Goal: Find specific page/section: Find specific page/section

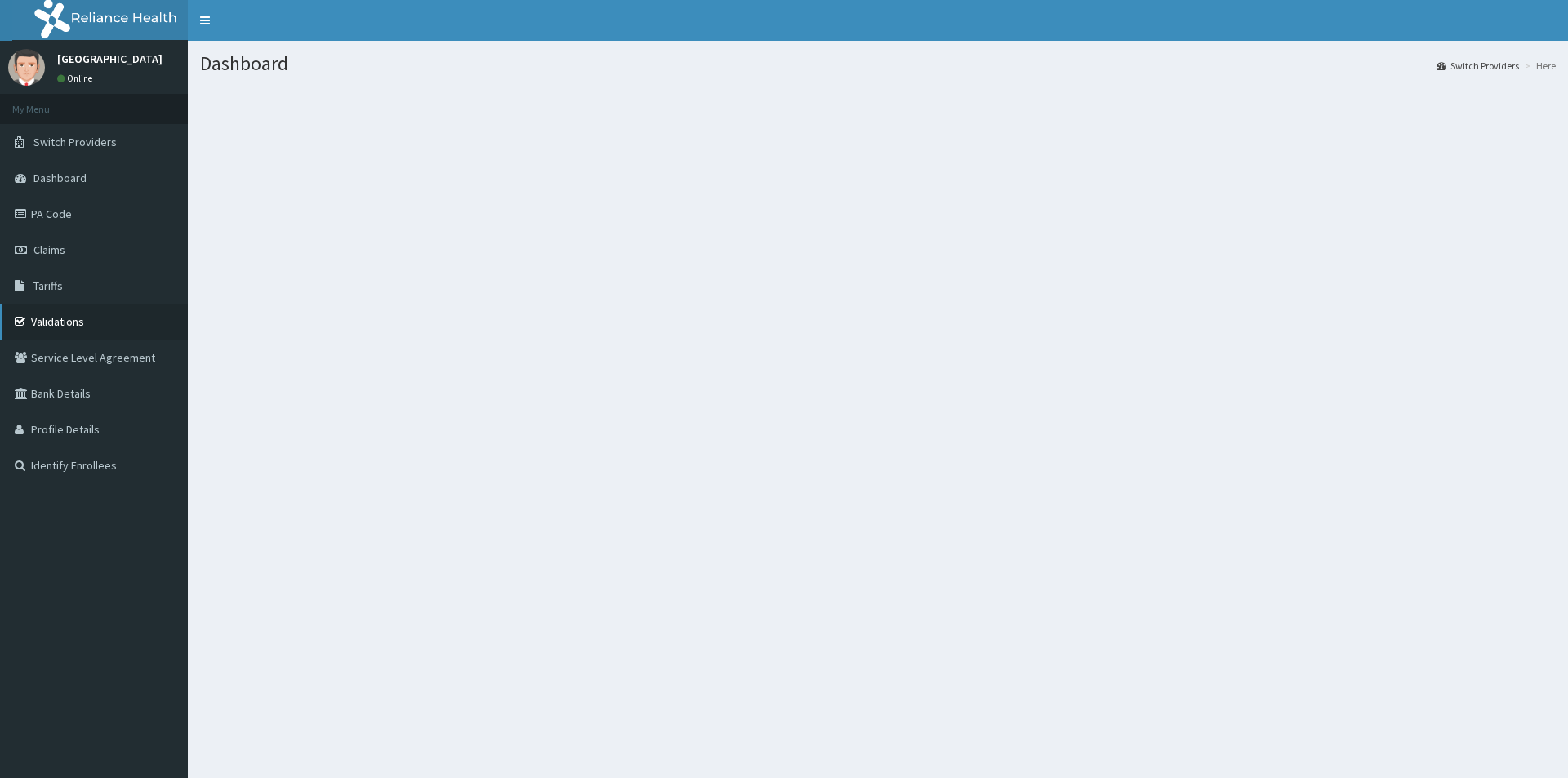
click at [76, 323] on link "Validations" at bounding box center [94, 321] width 188 height 36
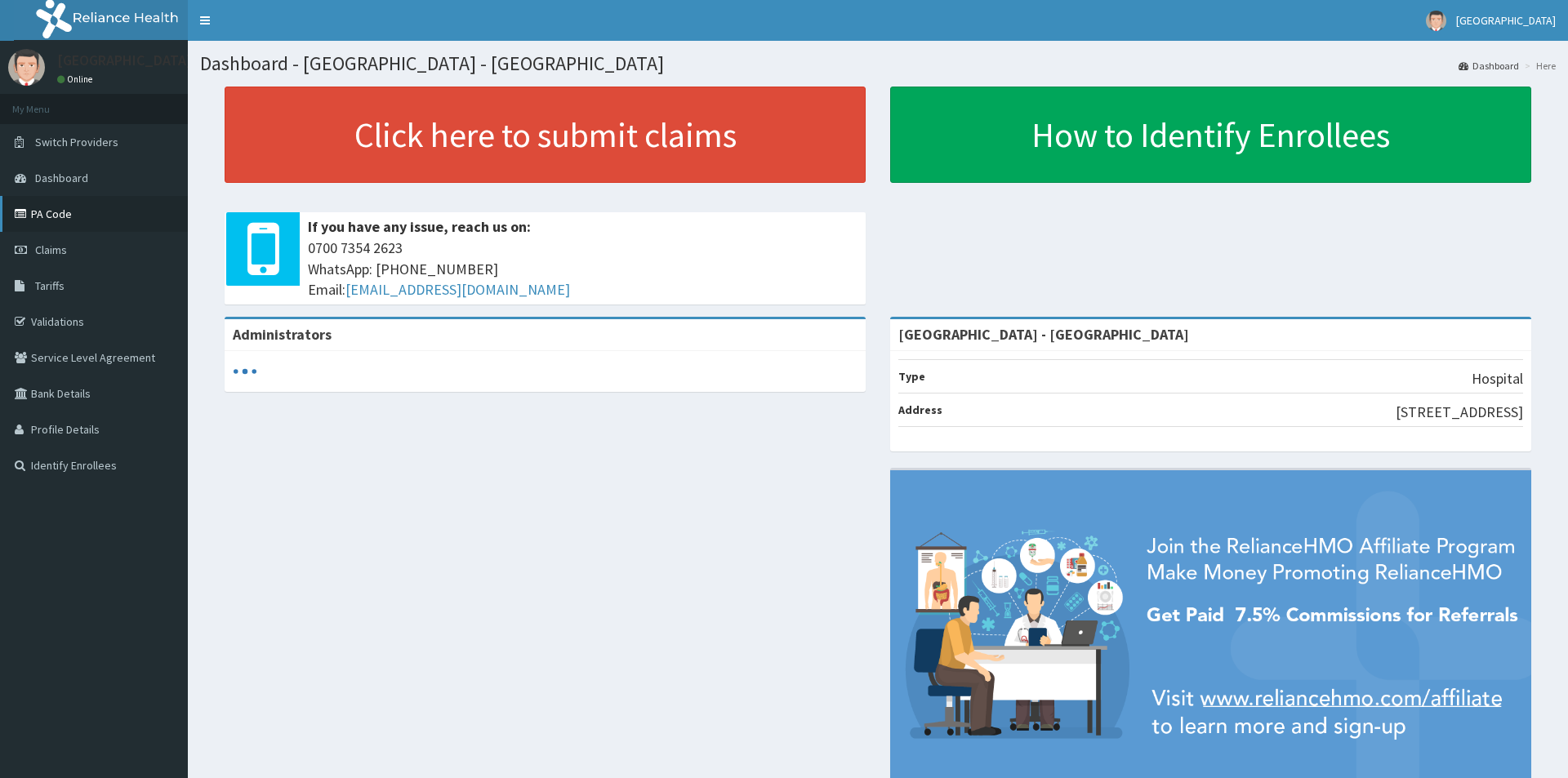
click at [56, 209] on link "PA Code" at bounding box center [94, 214] width 188 height 36
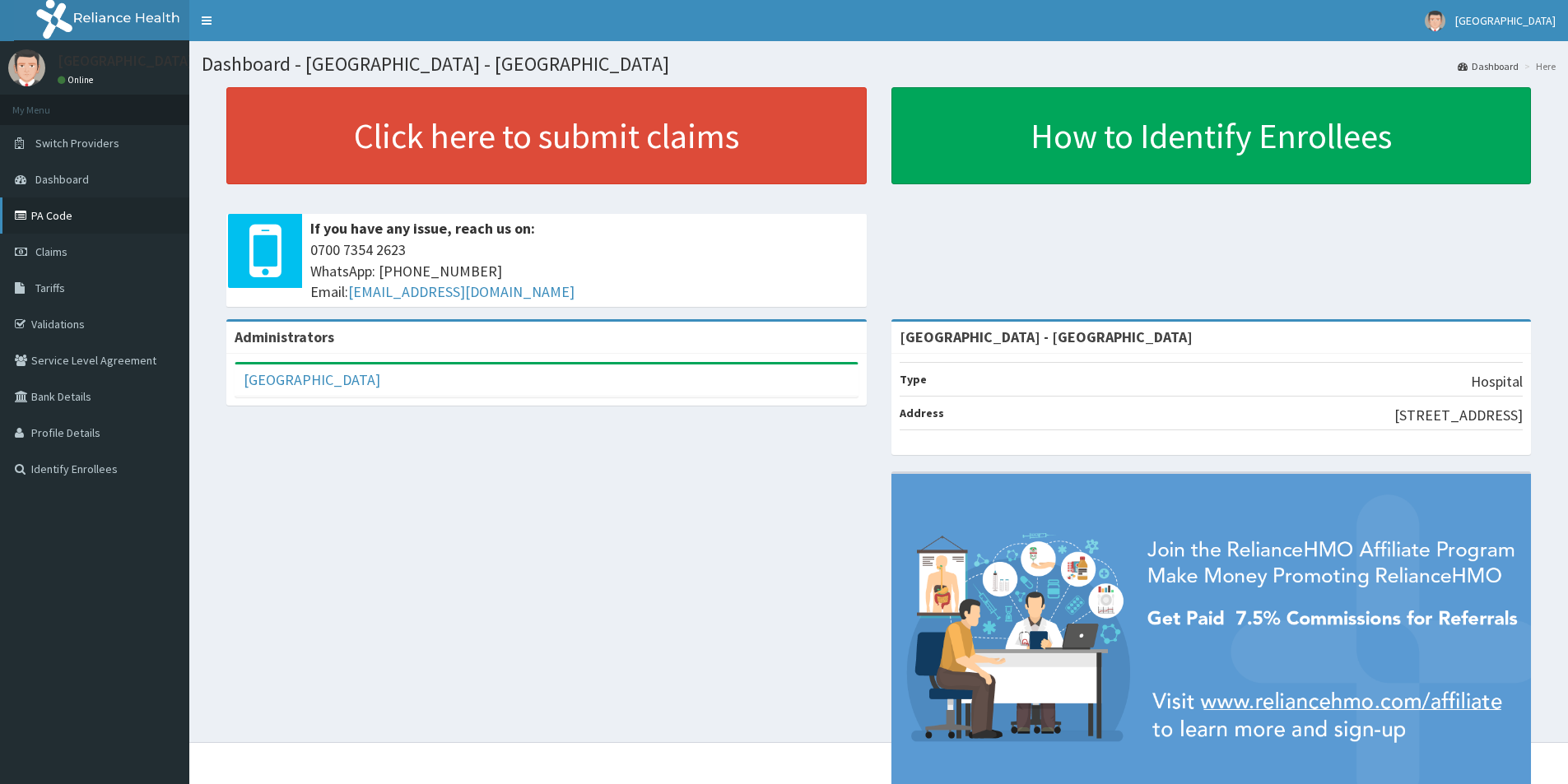
click at [68, 214] on link "PA Code" at bounding box center [94, 215] width 189 height 36
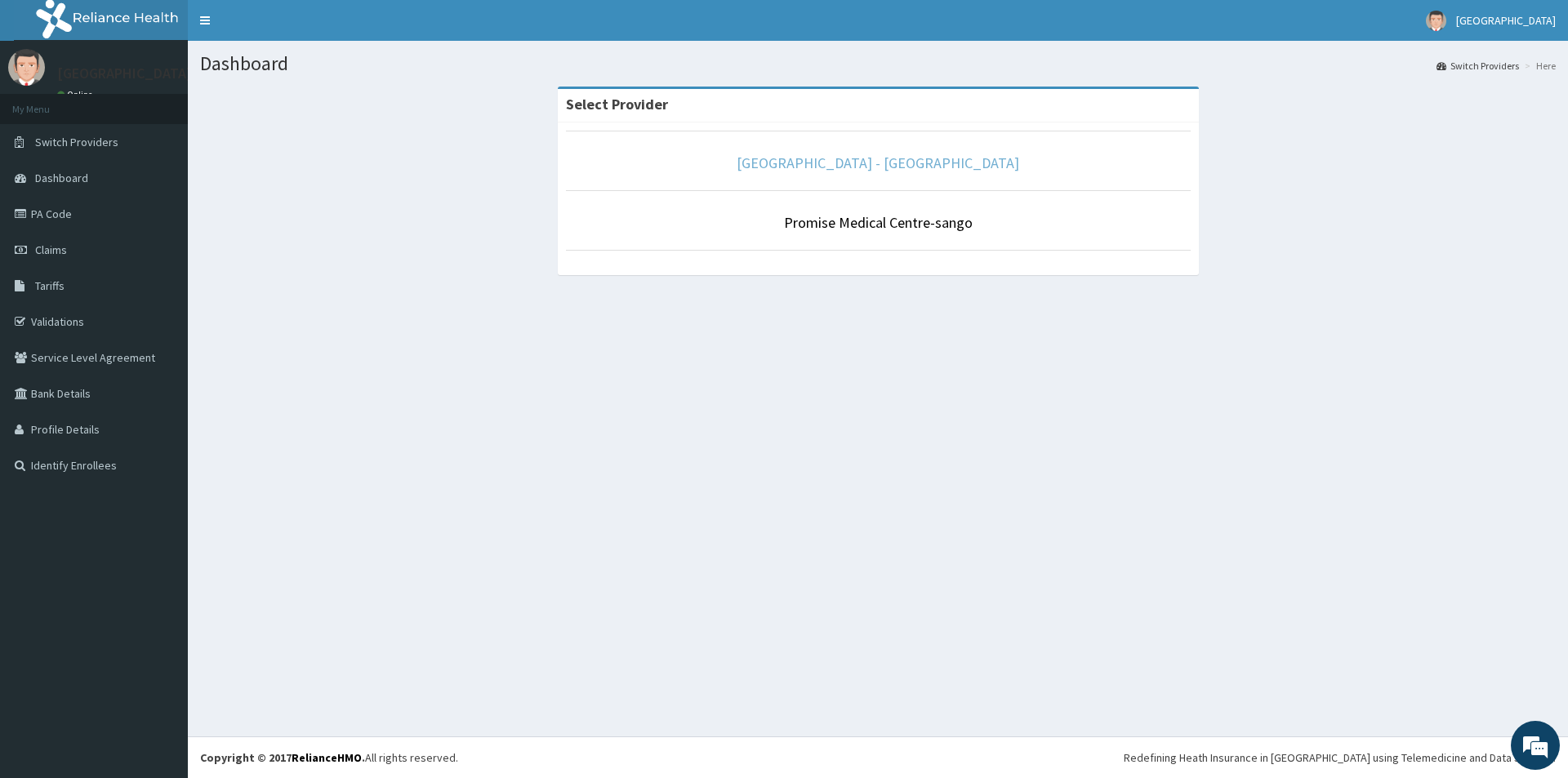
click at [847, 165] on link "Promise Medical Centre - Dopemu" at bounding box center [877, 163] width 282 height 19
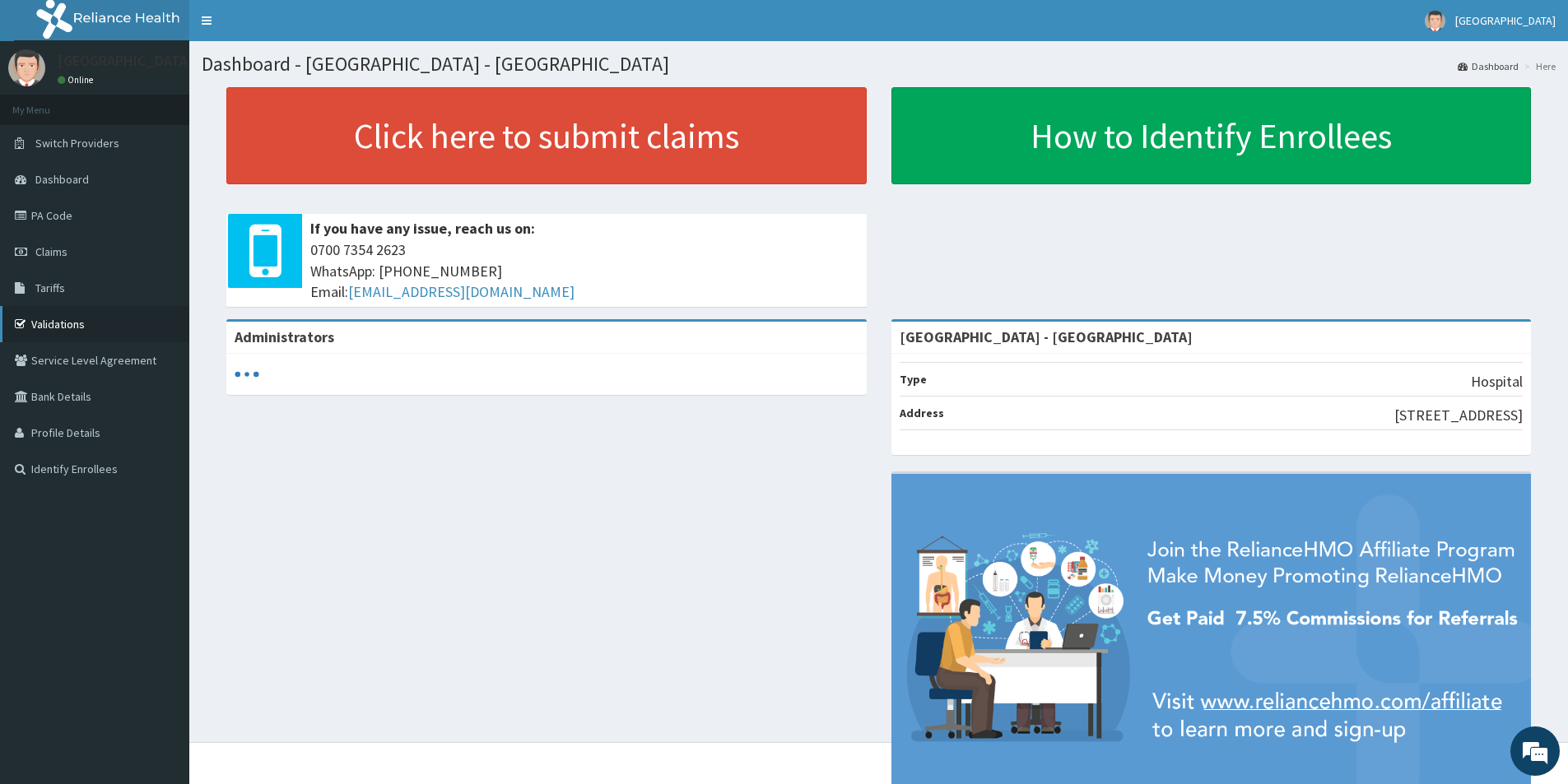
click at [43, 326] on link "Validations" at bounding box center [94, 324] width 189 height 36
click at [81, 210] on link "PA Code" at bounding box center [94, 215] width 189 height 36
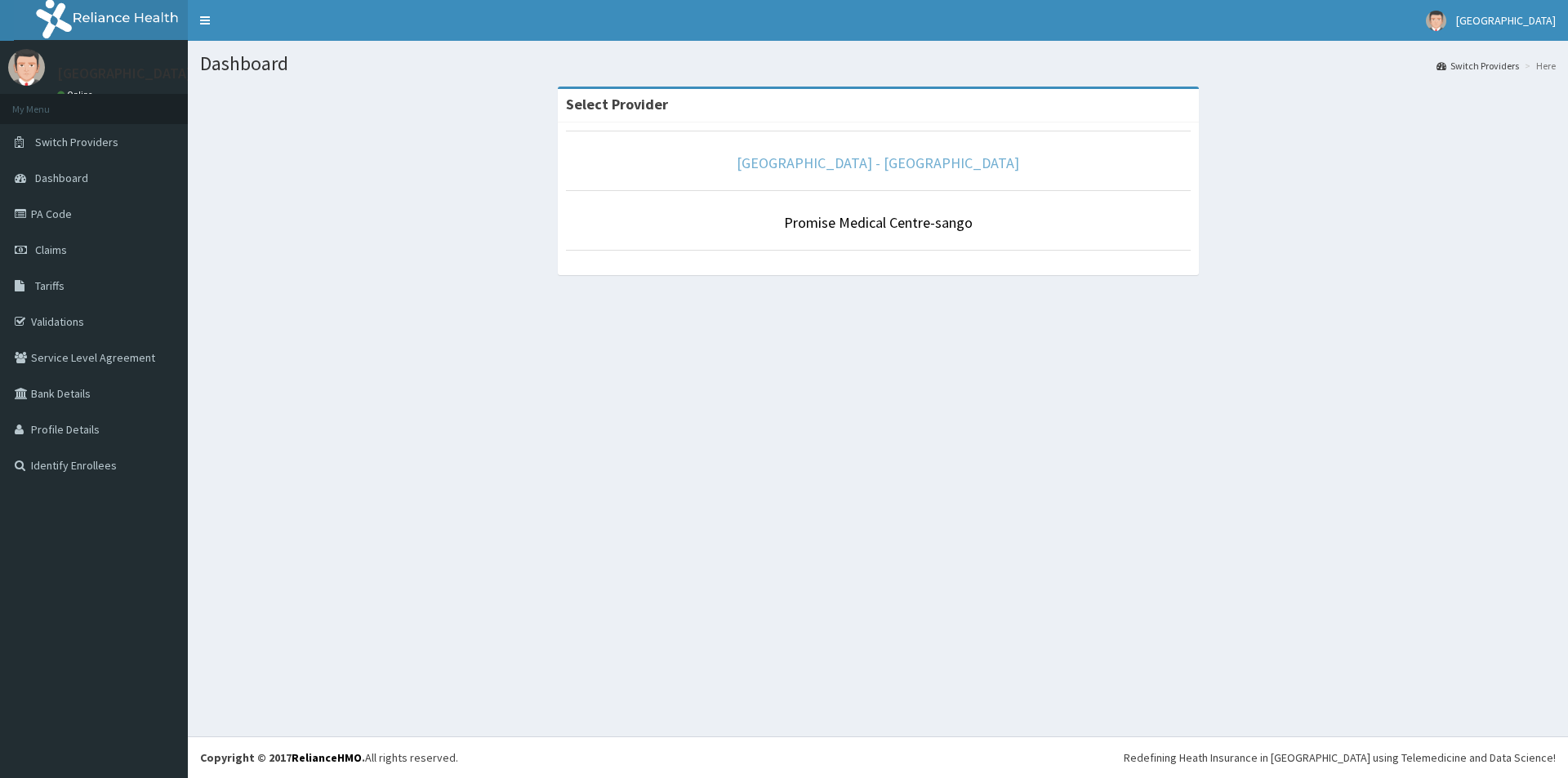
click at [841, 161] on link "[GEOGRAPHIC_DATA] - [GEOGRAPHIC_DATA]" at bounding box center [877, 163] width 282 height 19
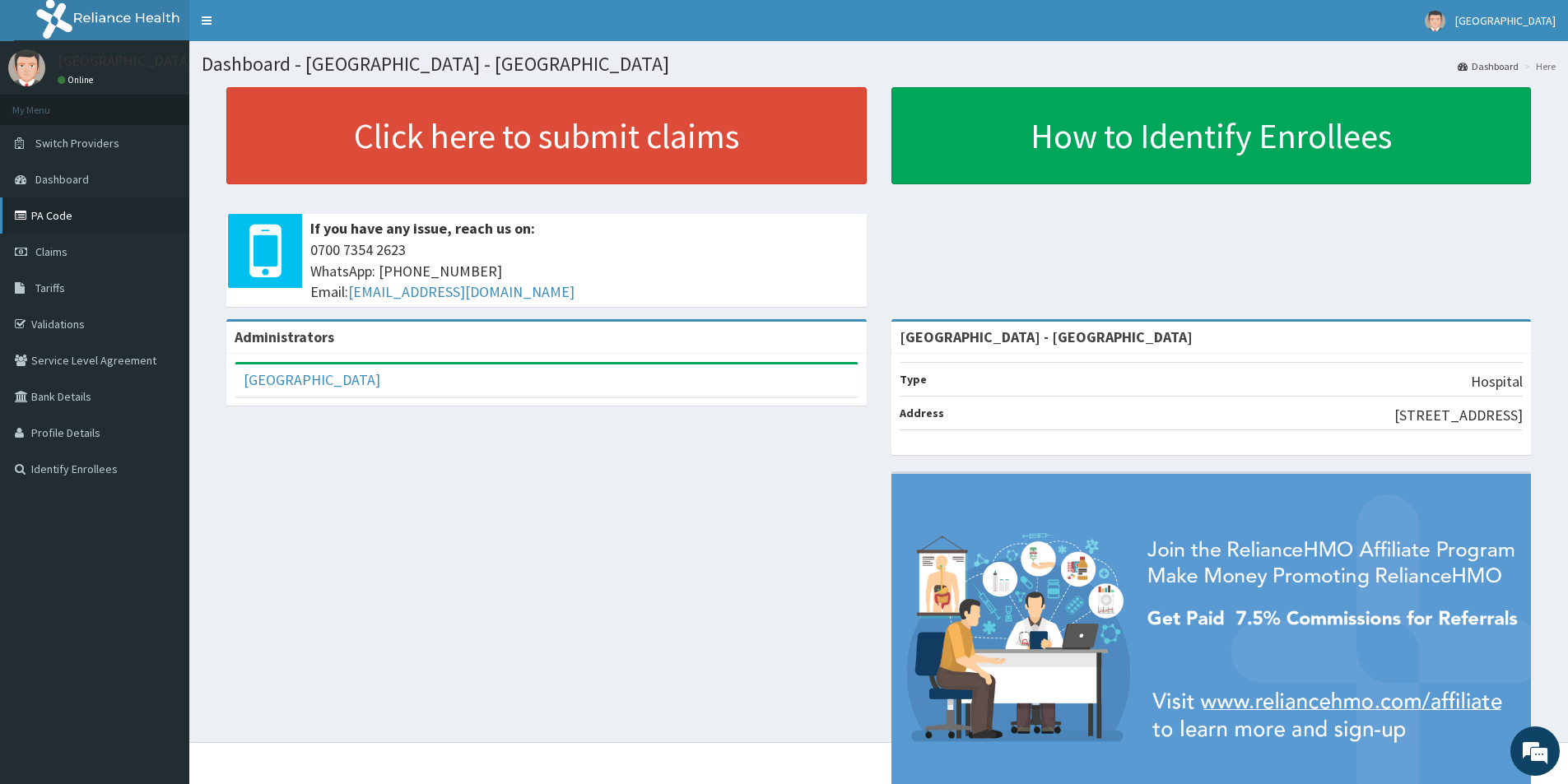
click at [69, 219] on link "PA Code" at bounding box center [94, 215] width 189 height 36
